Goal: Navigation & Orientation: Understand site structure

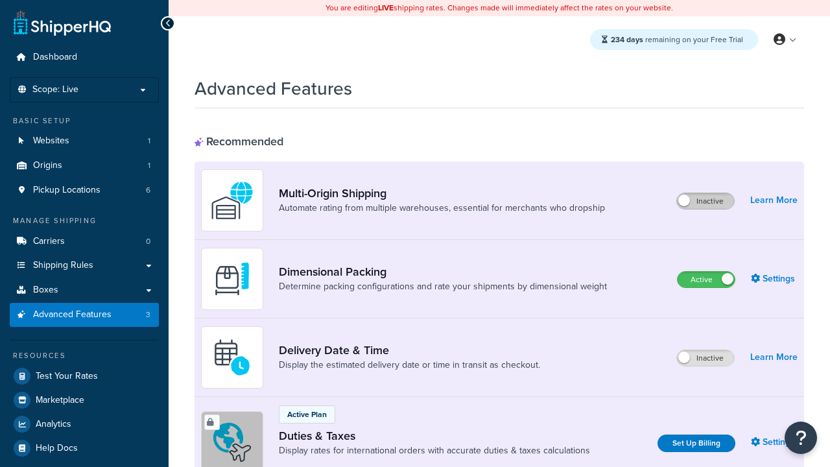
click at [706, 202] on label "Inactive" at bounding box center [705, 201] width 57 height 16
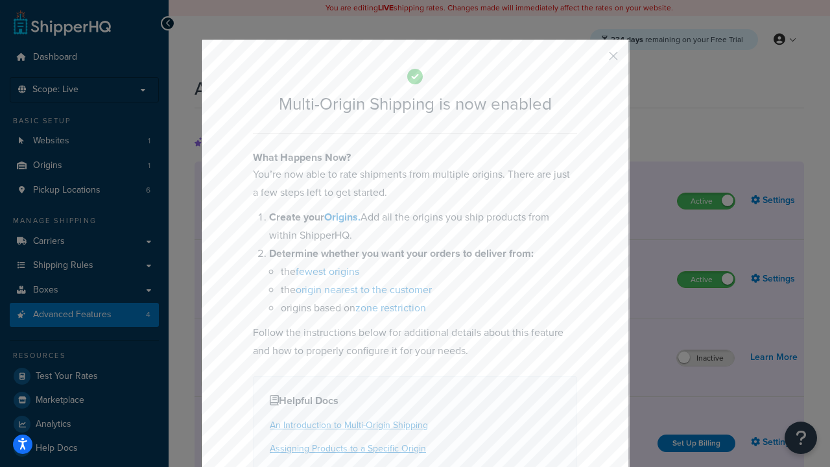
scroll to position [47, 0]
